Goal: Information Seeking & Learning: Learn about a topic

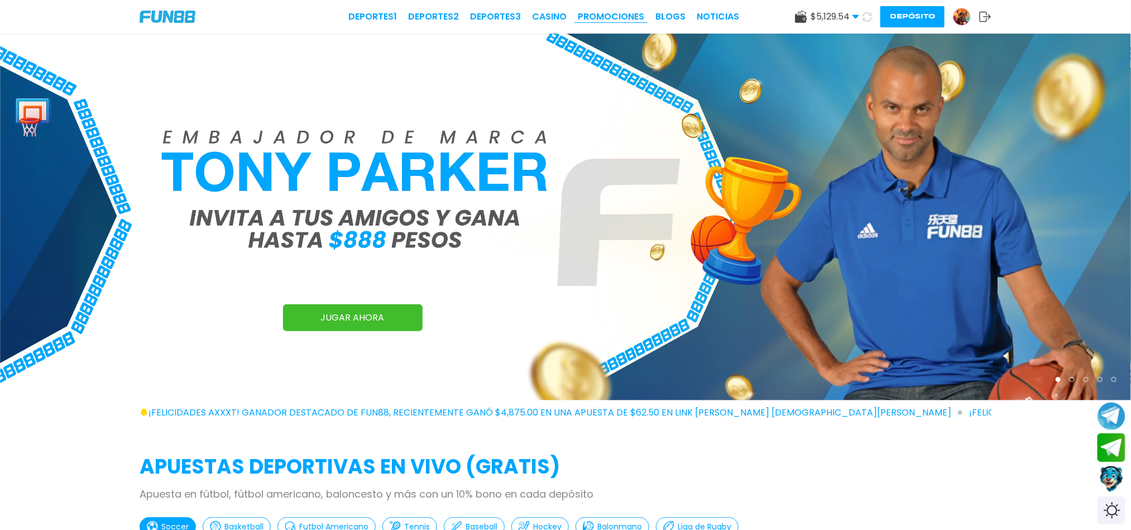
click at [606, 15] on link "Promociones" at bounding box center [611, 16] width 66 height 13
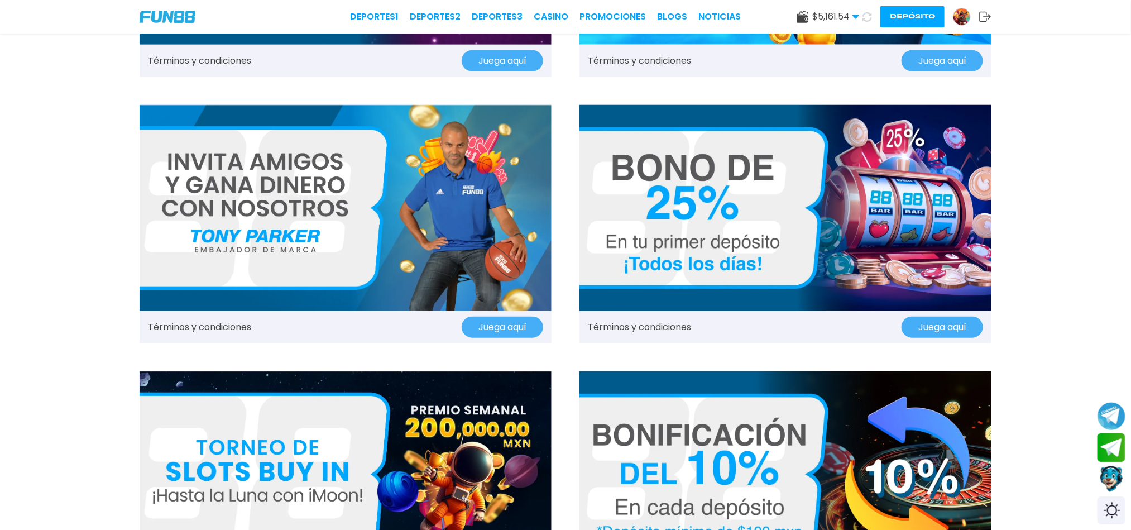
scroll to position [503, 0]
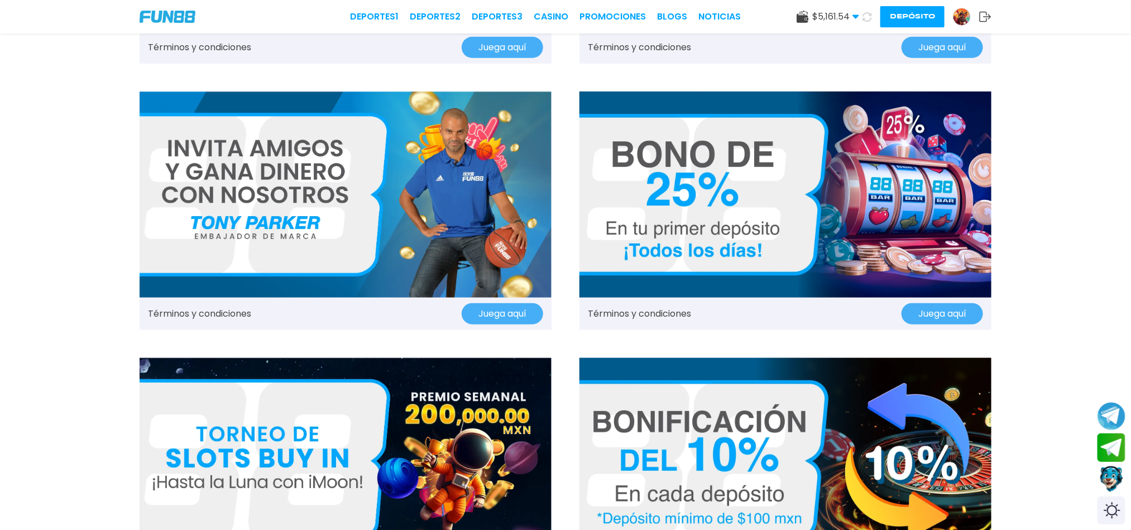
click at [193, 316] on link "Términos y condiciones" at bounding box center [199, 313] width 103 height 13
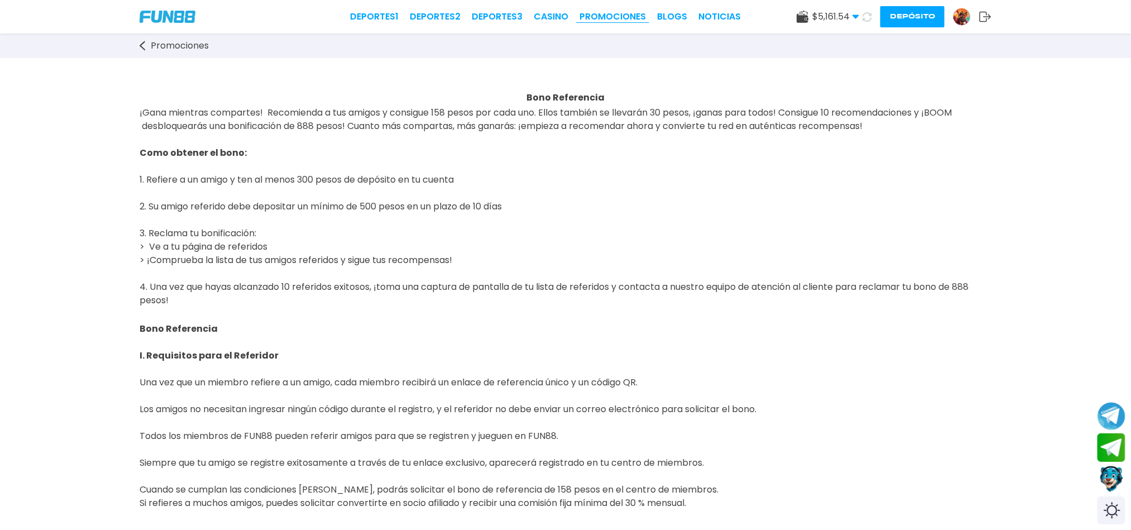
click at [615, 12] on link "Promociones" at bounding box center [613, 16] width 66 height 13
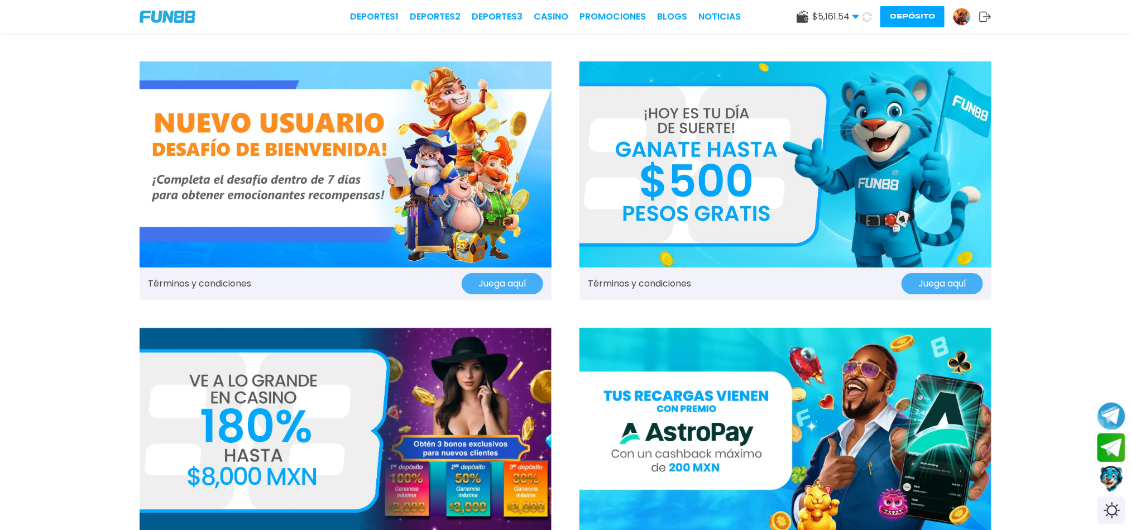
click at [336, 152] on img at bounding box center [346, 164] width 412 height 206
